Goal: Communication & Community: Answer question/provide support

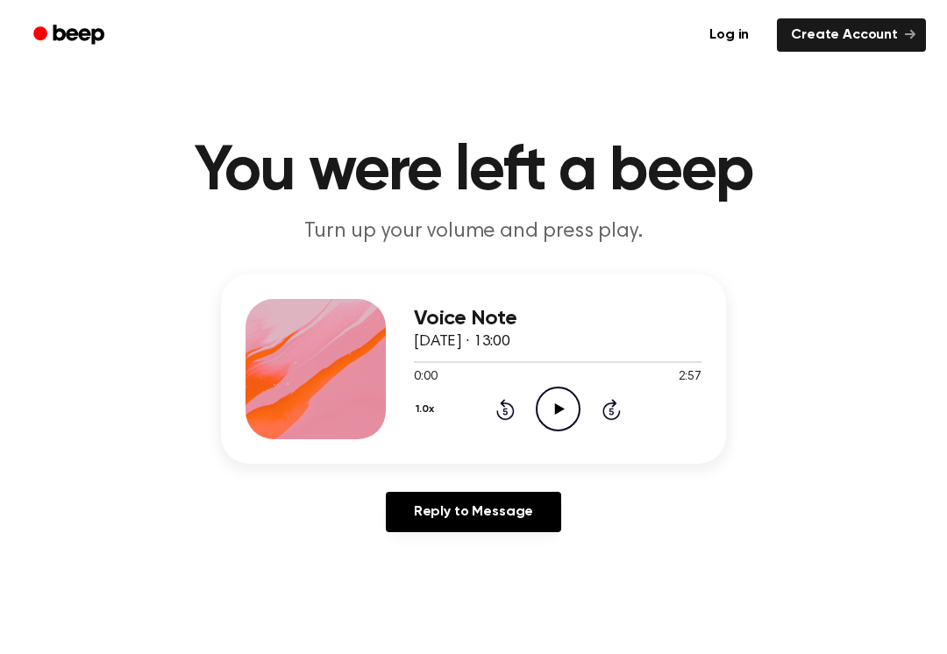
click at [560, 380] on div "0:00 2:57" at bounding box center [558, 377] width 288 height 18
click at [576, 405] on icon "Play Audio" at bounding box center [558, 409] width 45 height 45
click at [585, 398] on div "1.0x Rewind 5 seconds Pause Audio Skip 5 seconds" at bounding box center [558, 409] width 288 height 45
click at [562, 402] on icon "Pause Audio" at bounding box center [558, 409] width 45 height 45
click at [493, 504] on link "Reply to Message" at bounding box center [473, 512] width 175 height 40
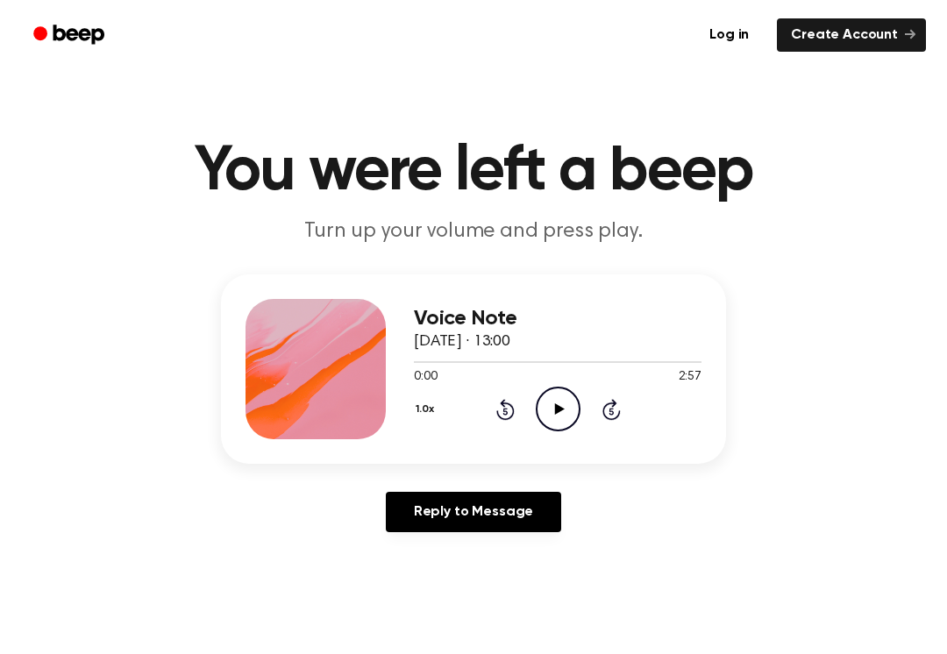
click at [594, 397] on div "1.0x Rewind 5 seconds Play Audio Skip 5 seconds" at bounding box center [558, 409] width 288 height 45
click at [551, 396] on icon "Play Audio" at bounding box center [558, 409] width 45 height 45
click at [560, 396] on icon "Pause Audio" at bounding box center [558, 409] width 45 height 45
